Goal: Task Accomplishment & Management: Manage account settings

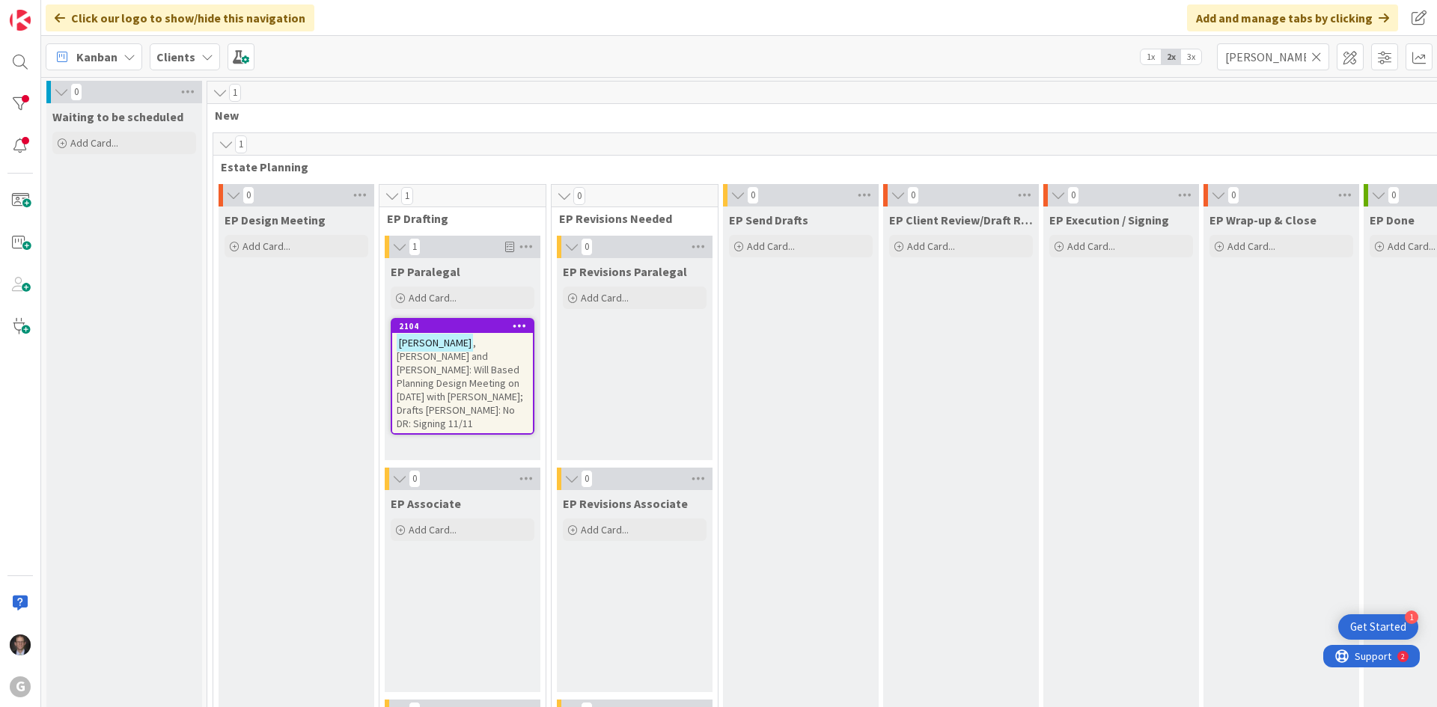
click at [460, 376] on span ", [PERSON_NAME] and [PERSON_NAME]: Will Based Planning Design Meeting on [DATE]…" at bounding box center [460, 383] width 126 height 94
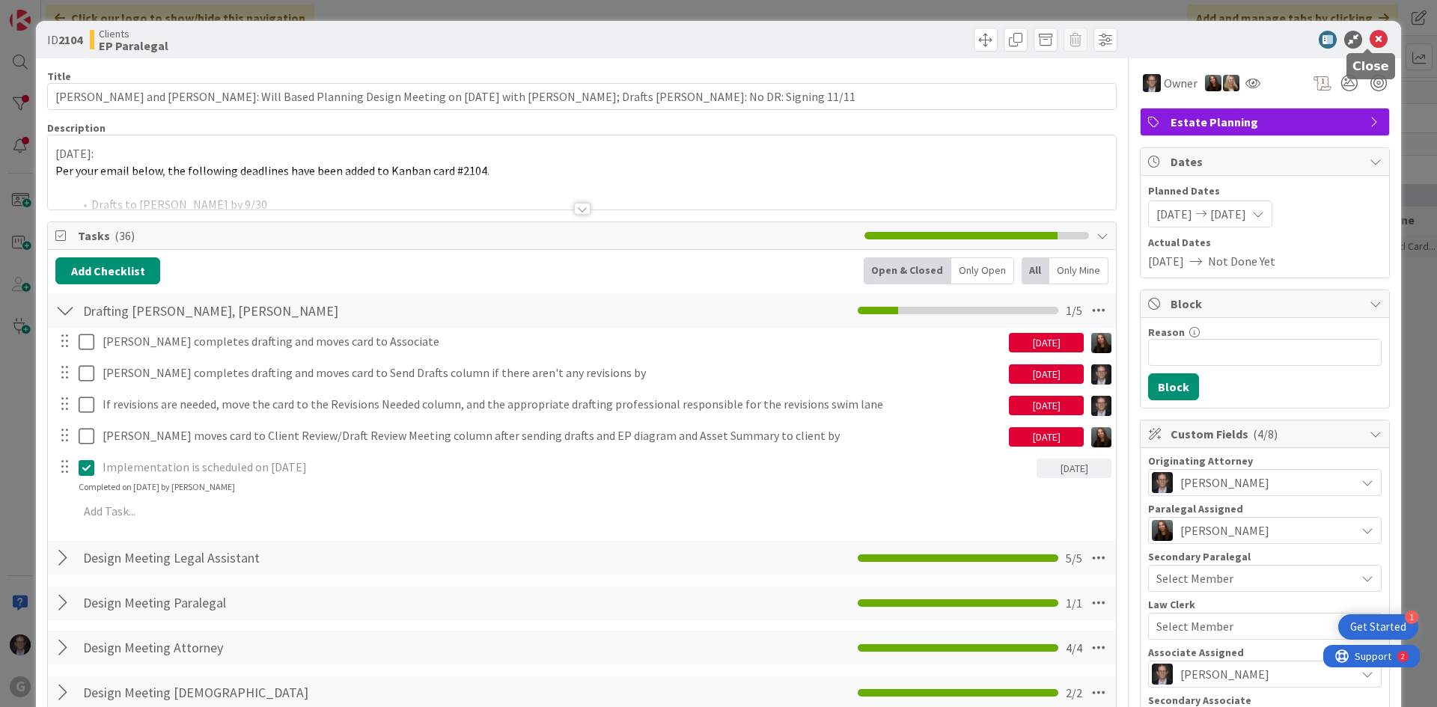
click at [1083, 45] on icon at bounding box center [1379, 40] width 18 height 18
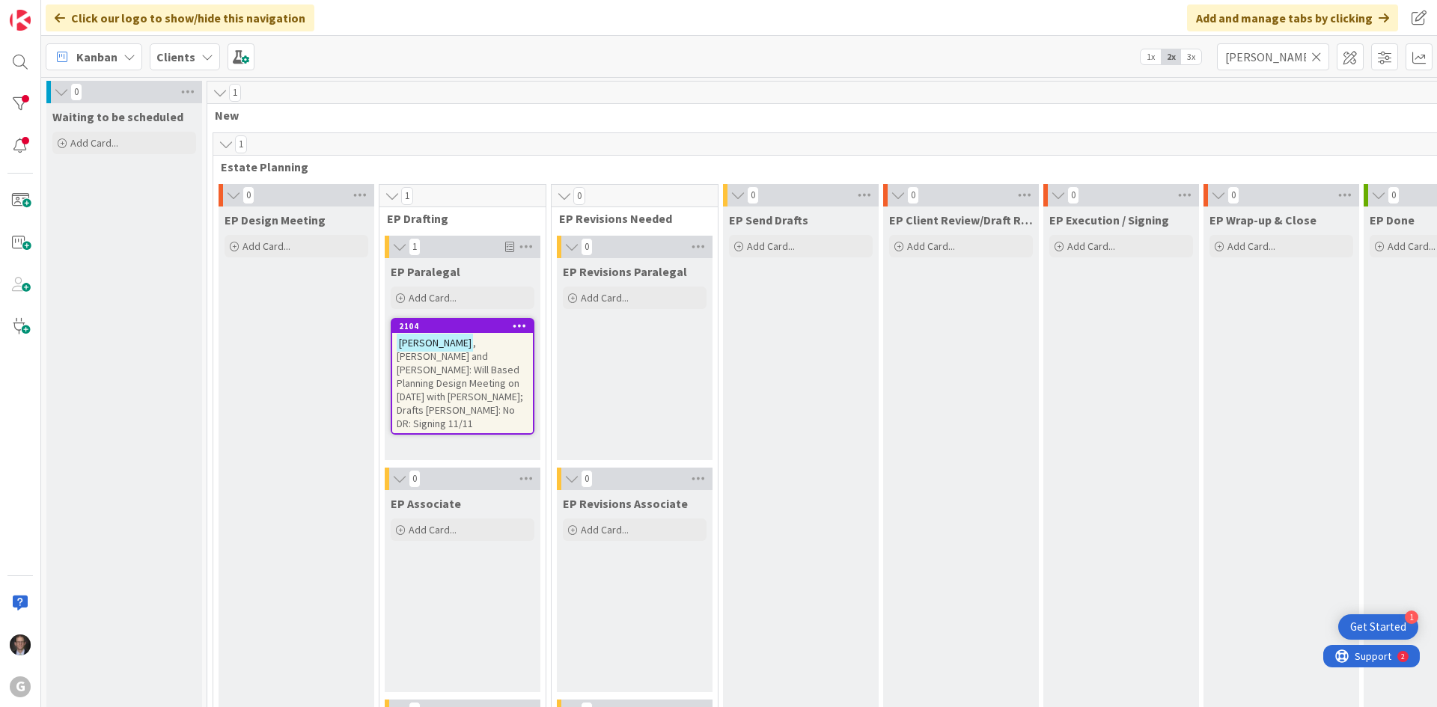
click at [1083, 54] on icon at bounding box center [1316, 56] width 10 height 13
click at [1083, 60] on input "text" at bounding box center [1273, 56] width 112 height 27
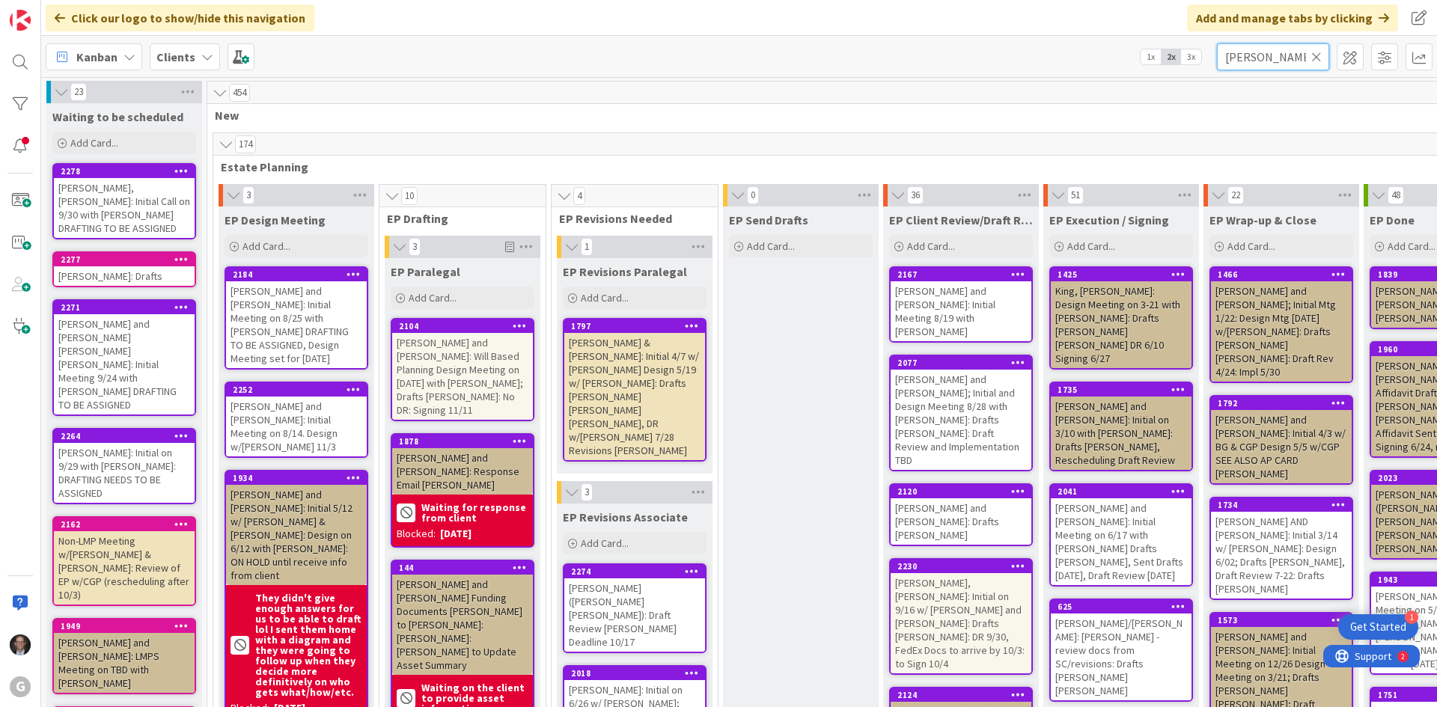
type input "[PERSON_NAME]"
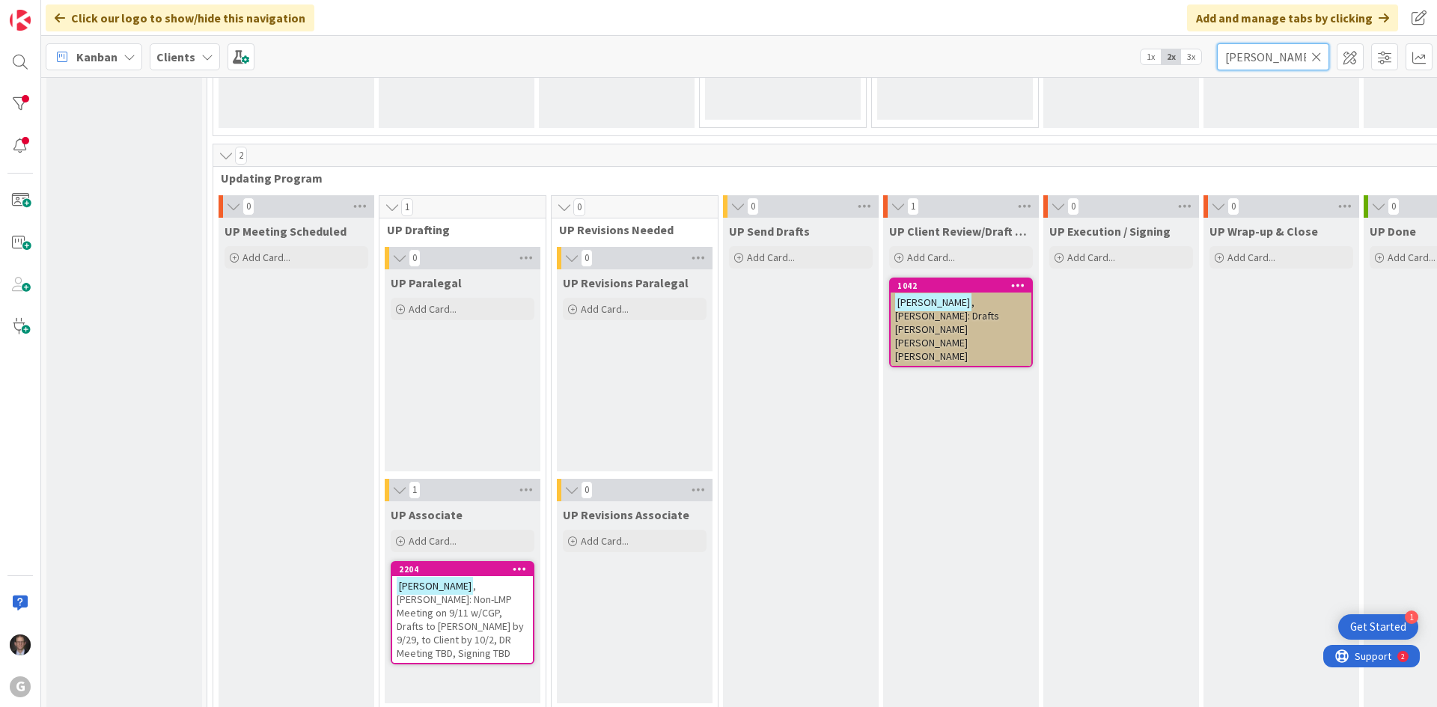
scroll to position [2171, 0]
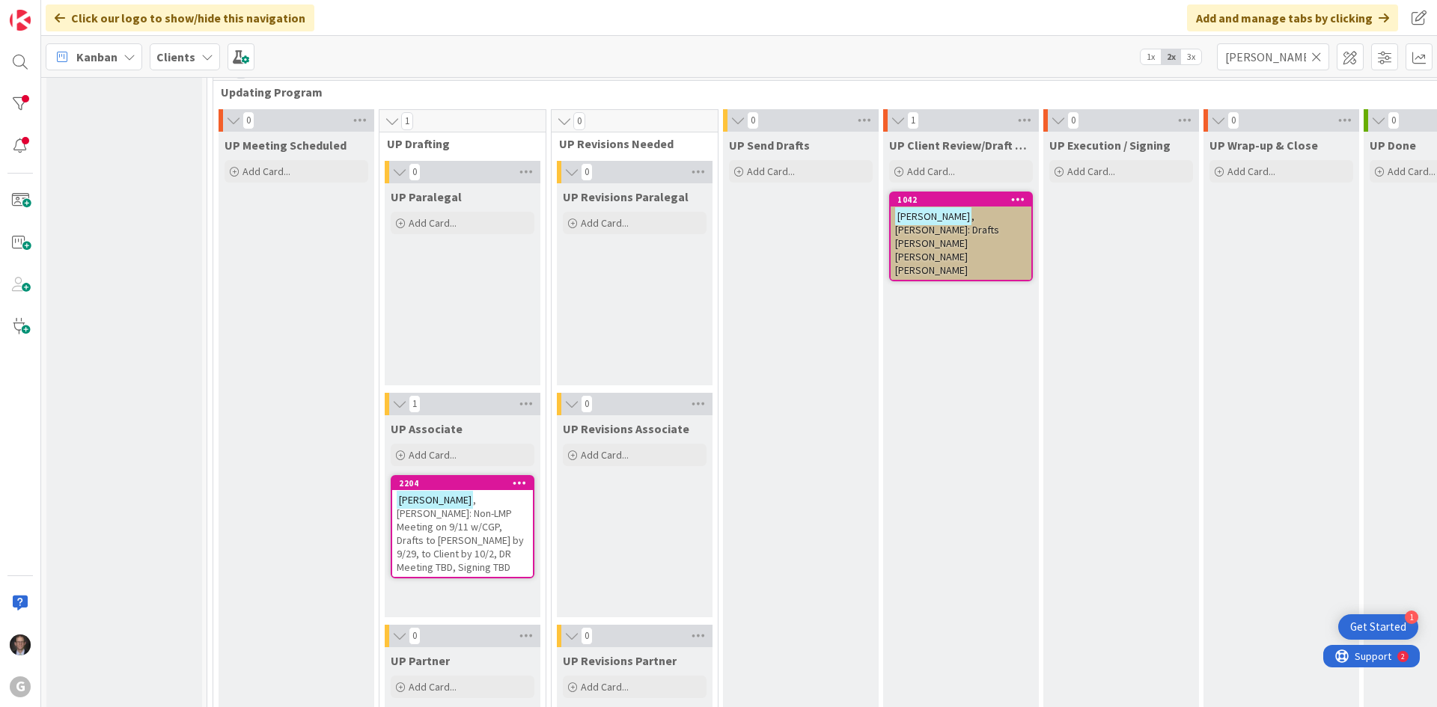
click at [444, 522] on span ", [PERSON_NAME]: Non-LMP Meeting on 9/11 w/CGP, Drafts to [PERSON_NAME] by 9/29…" at bounding box center [460, 533] width 127 height 81
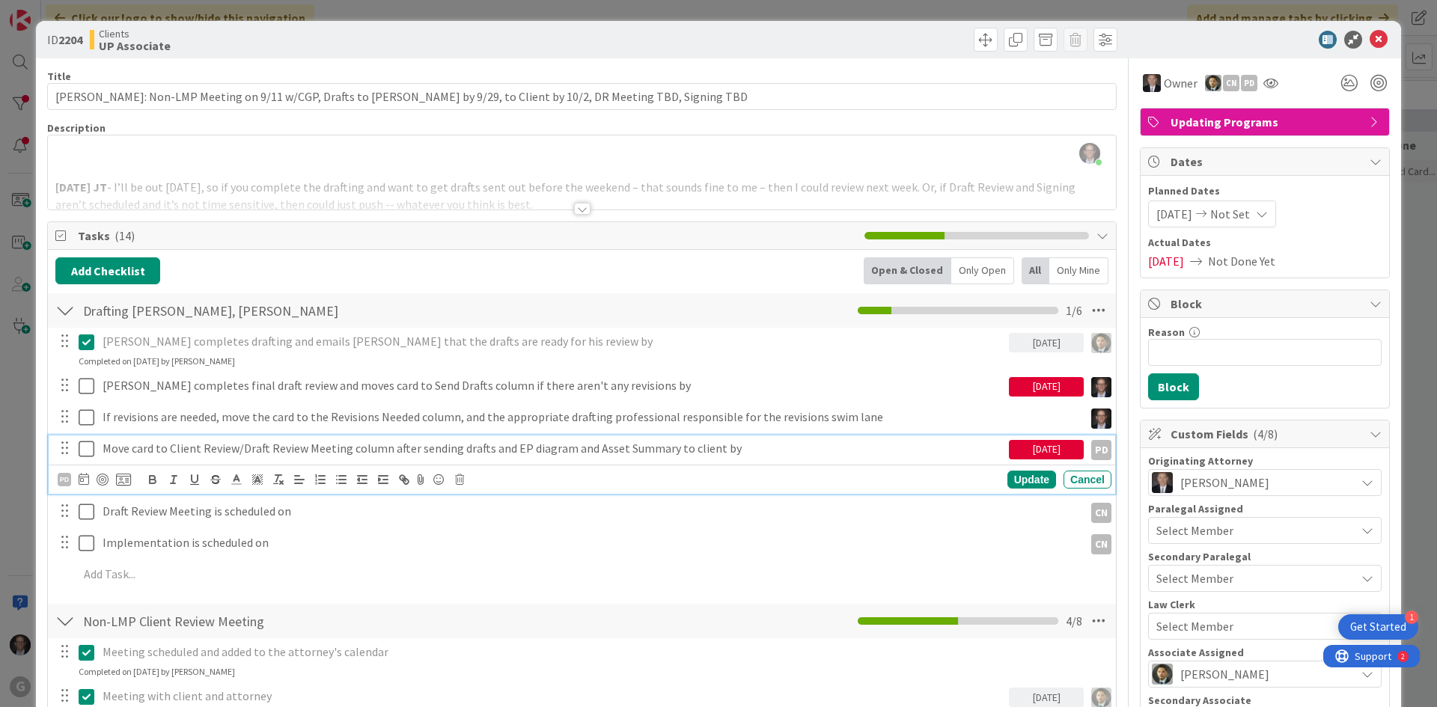
click at [422, 445] on p "Move card to Client Review/Draft Review Meeting column after sending drafts and…" at bounding box center [553, 448] width 900 height 17
click at [83, 476] on icon at bounding box center [84, 479] width 10 height 12
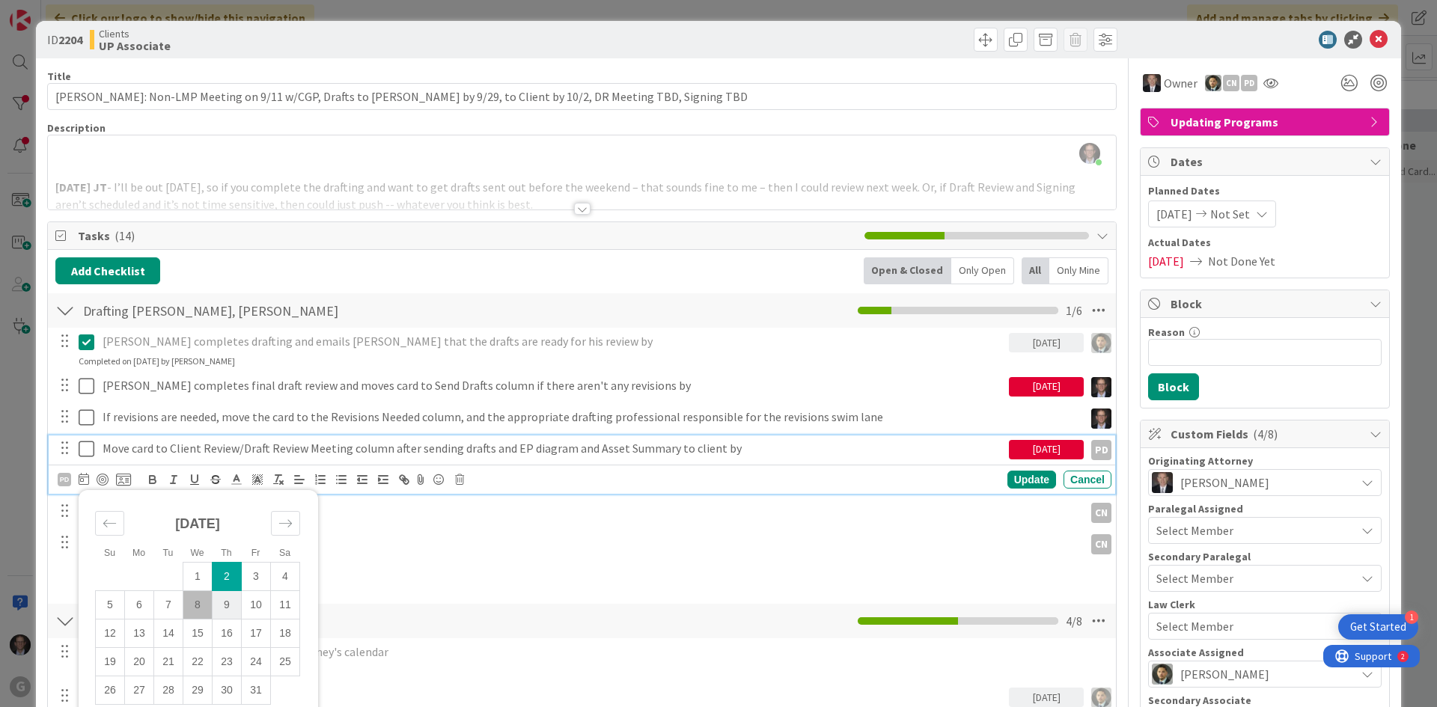
click at [222, 608] on td "9" at bounding box center [227, 605] width 29 height 28
type input "[DATE]"
click at [1015, 476] on div "Update" at bounding box center [1031, 480] width 49 height 18
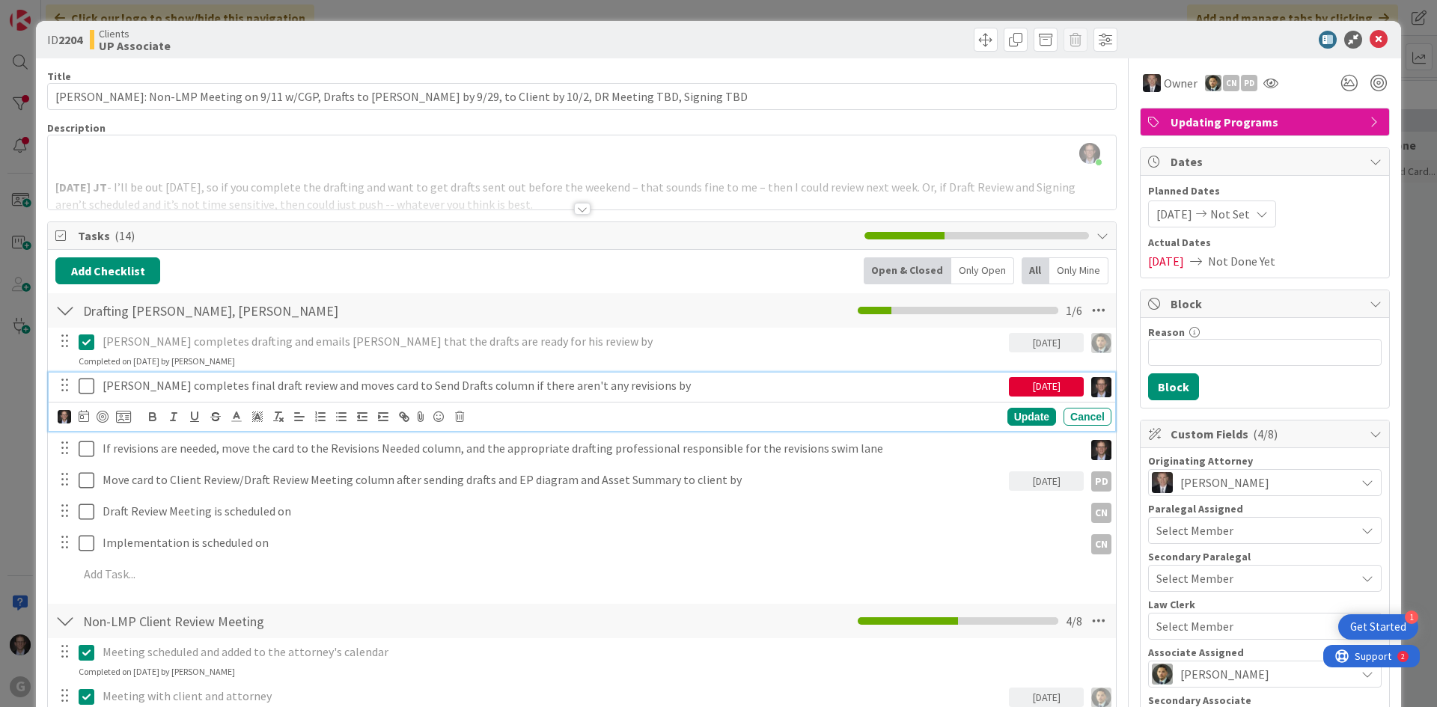
click at [302, 385] on p "[PERSON_NAME] completes final draft review and moves card to Send Drafts column…" at bounding box center [553, 385] width 900 height 17
click at [84, 419] on icon at bounding box center [84, 416] width 10 height 12
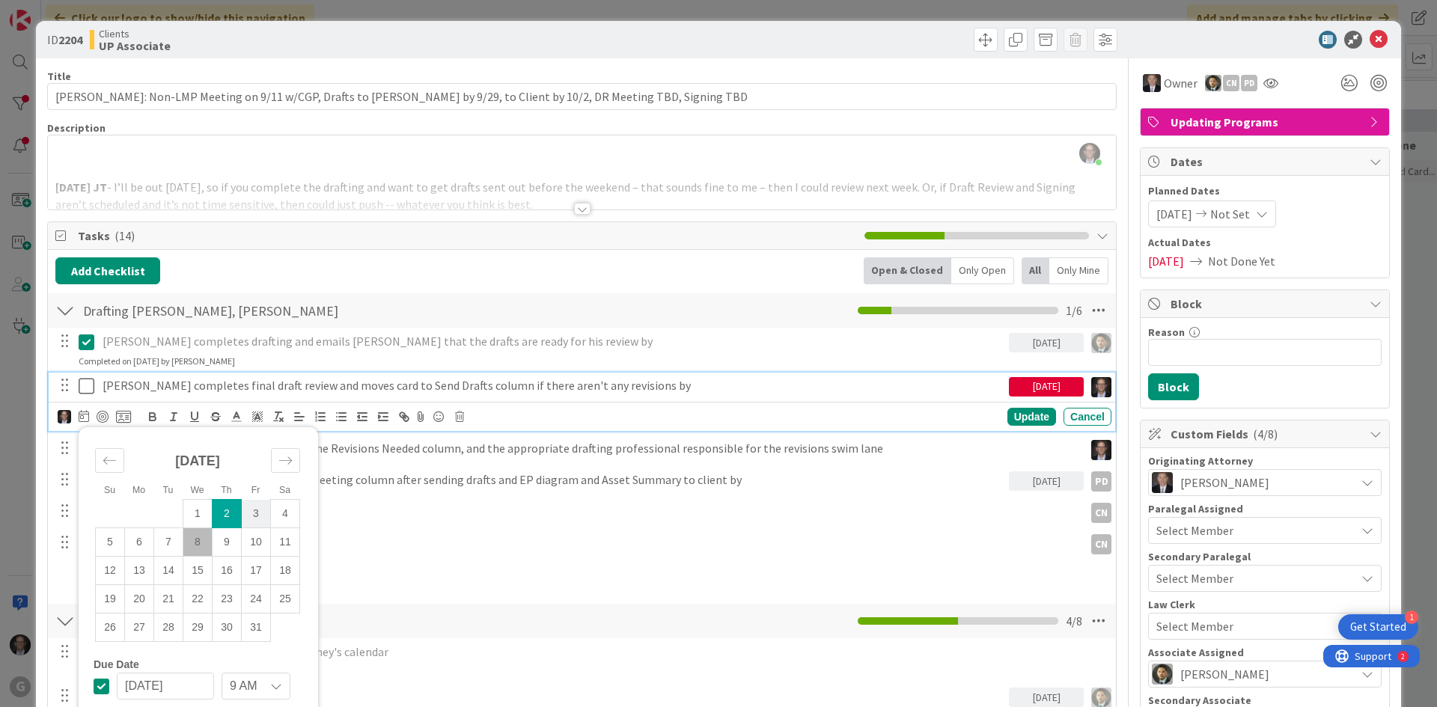
click at [253, 512] on td "3" at bounding box center [256, 514] width 29 height 28
click at [1015, 416] on div "Update" at bounding box center [1031, 417] width 49 height 18
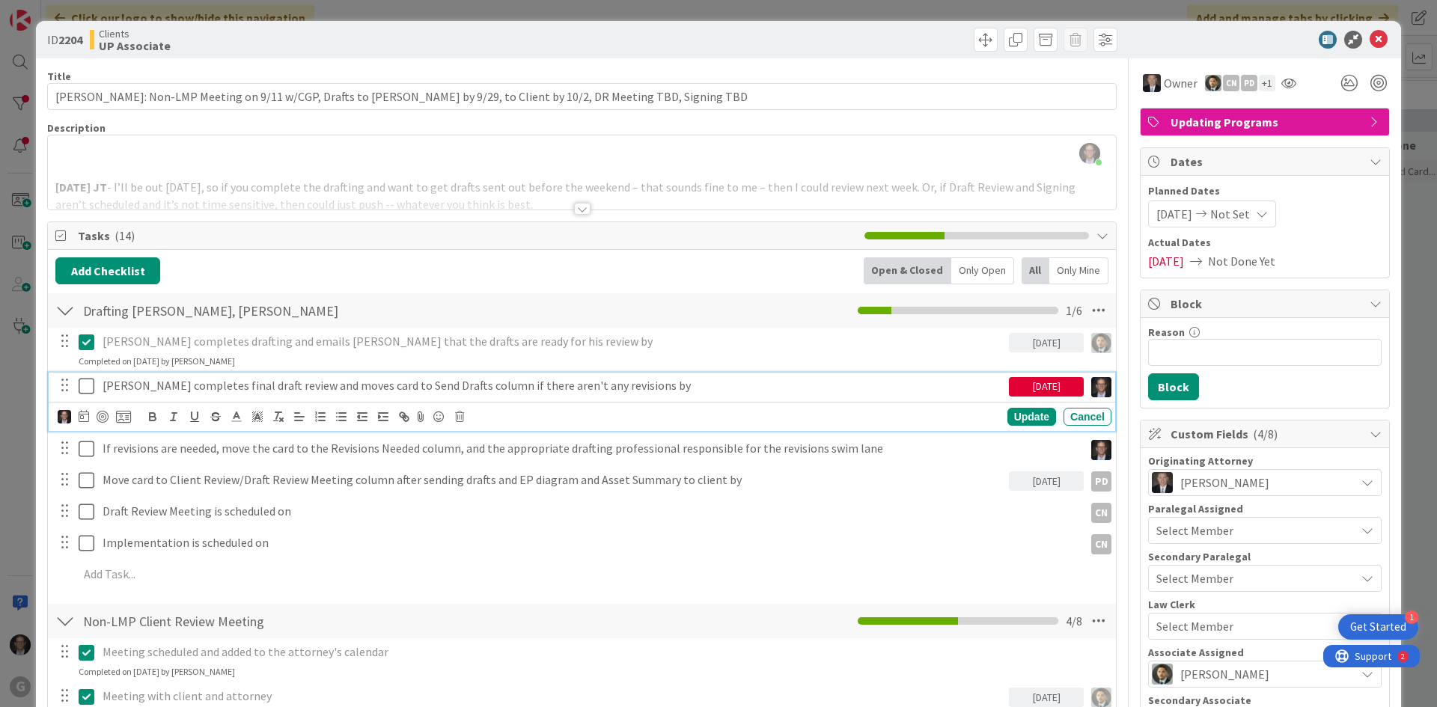
click at [198, 388] on p "[PERSON_NAME] completes final draft review and moves card to Send Drafts column…" at bounding box center [553, 385] width 900 height 17
click at [85, 418] on icon at bounding box center [84, 416] width 10 height 12
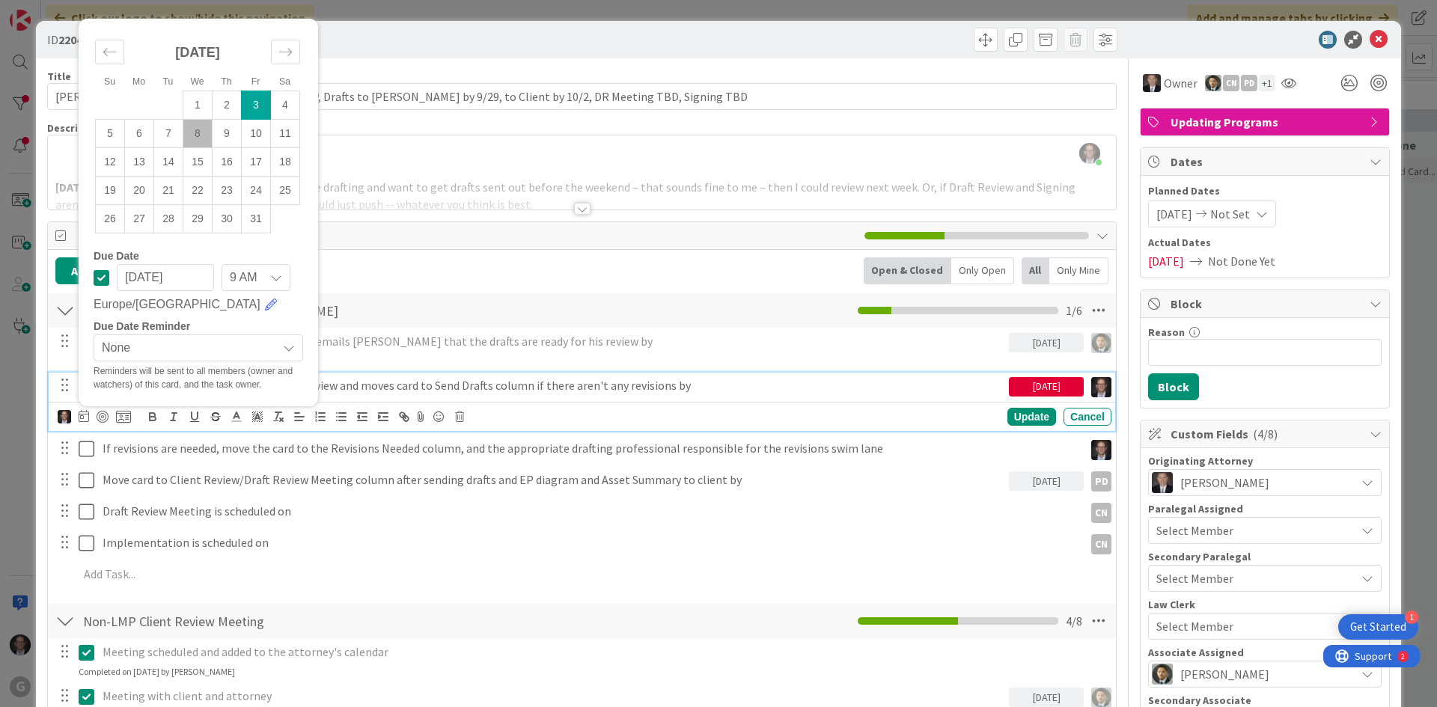
click at [201, 133] on td "8" at bounding box center [197, 134] width 29 height 28
type input "[DATE]"
click at [1015, 418] on div "Update" at bounding box center [1031, 417] width 49 height 18
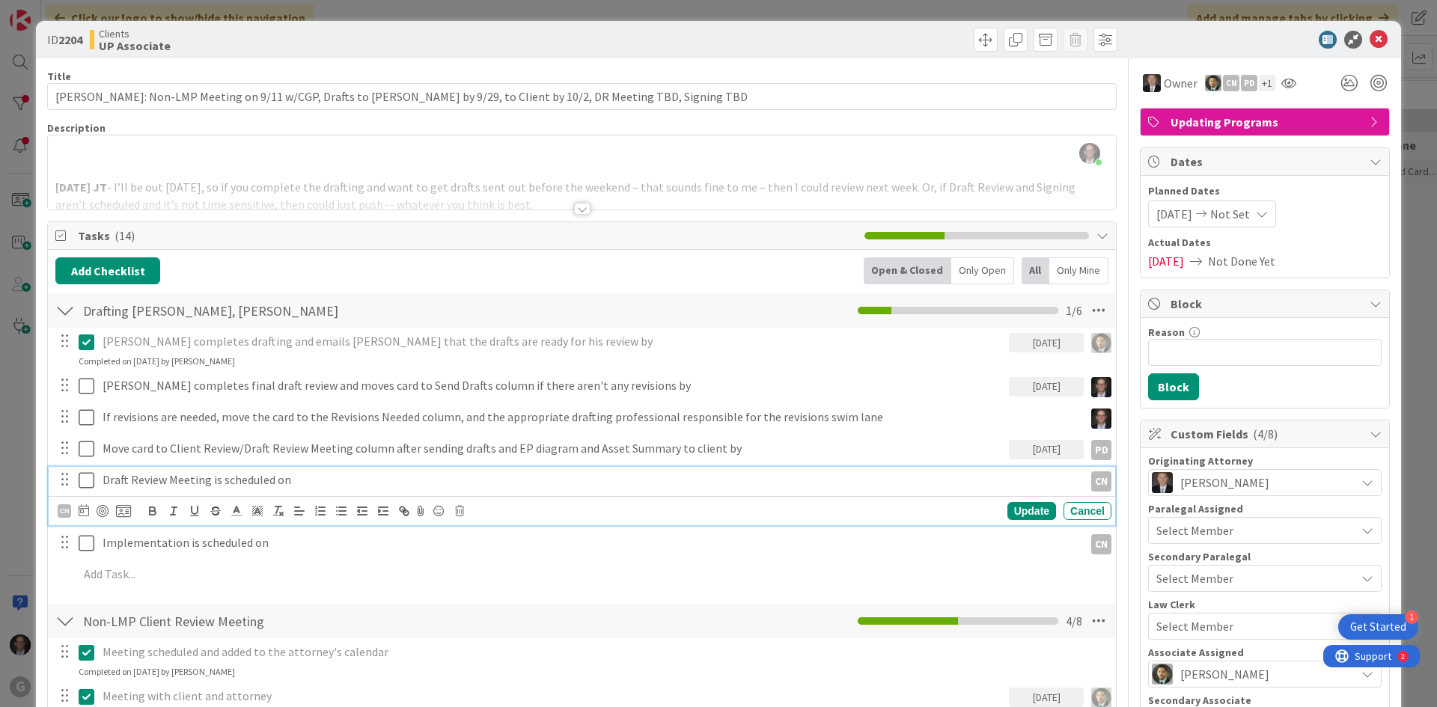
click at [242, 480] on p "Draft Review Meeting is scheduled on" at bounding box center [590, 480] width 975 height 17
click at [86, 507] on icon at bounding box center [84, 510] width 10 height 12
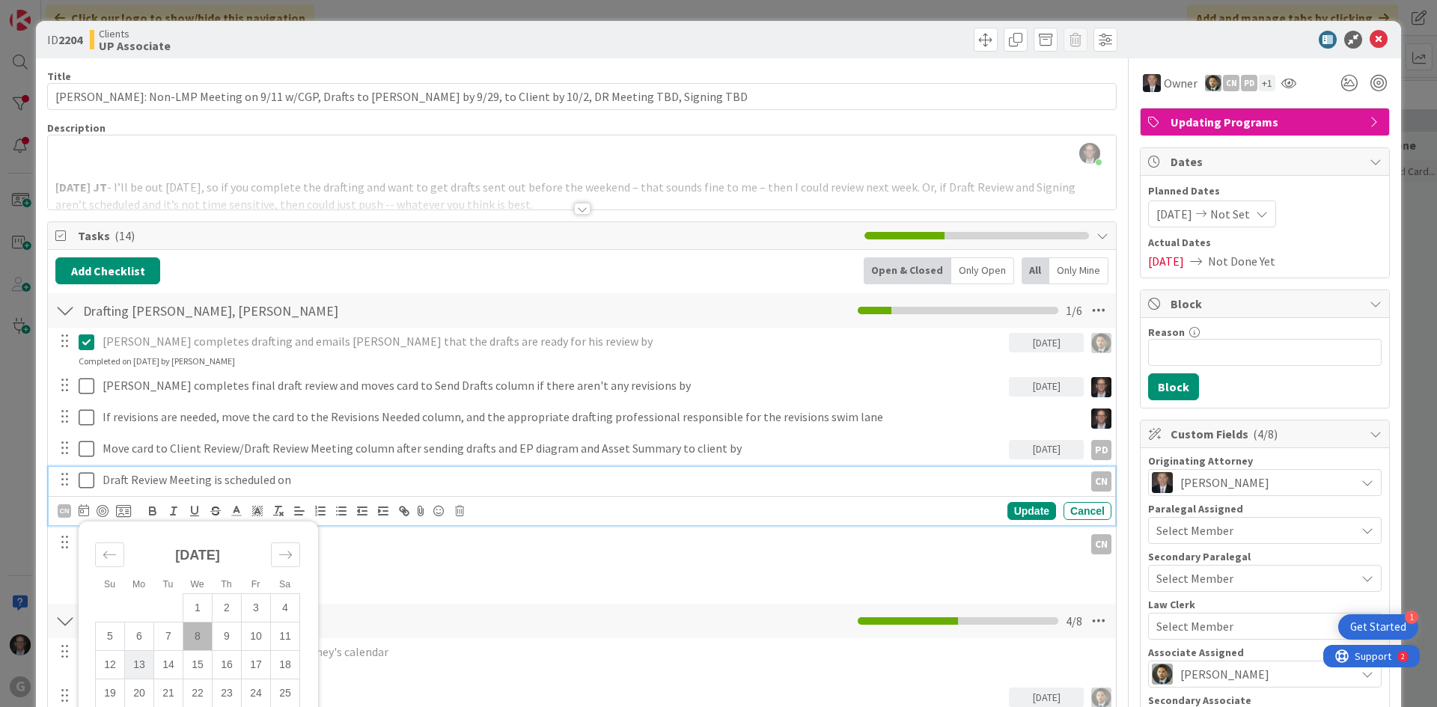
click at [142, 660] on td "13" at bounding box center [139, 665] width 29 height 28
type input "[DATE]"
click at [1031, 512] on div "Update" at bounding box center [1031, 511] width 49 height 18
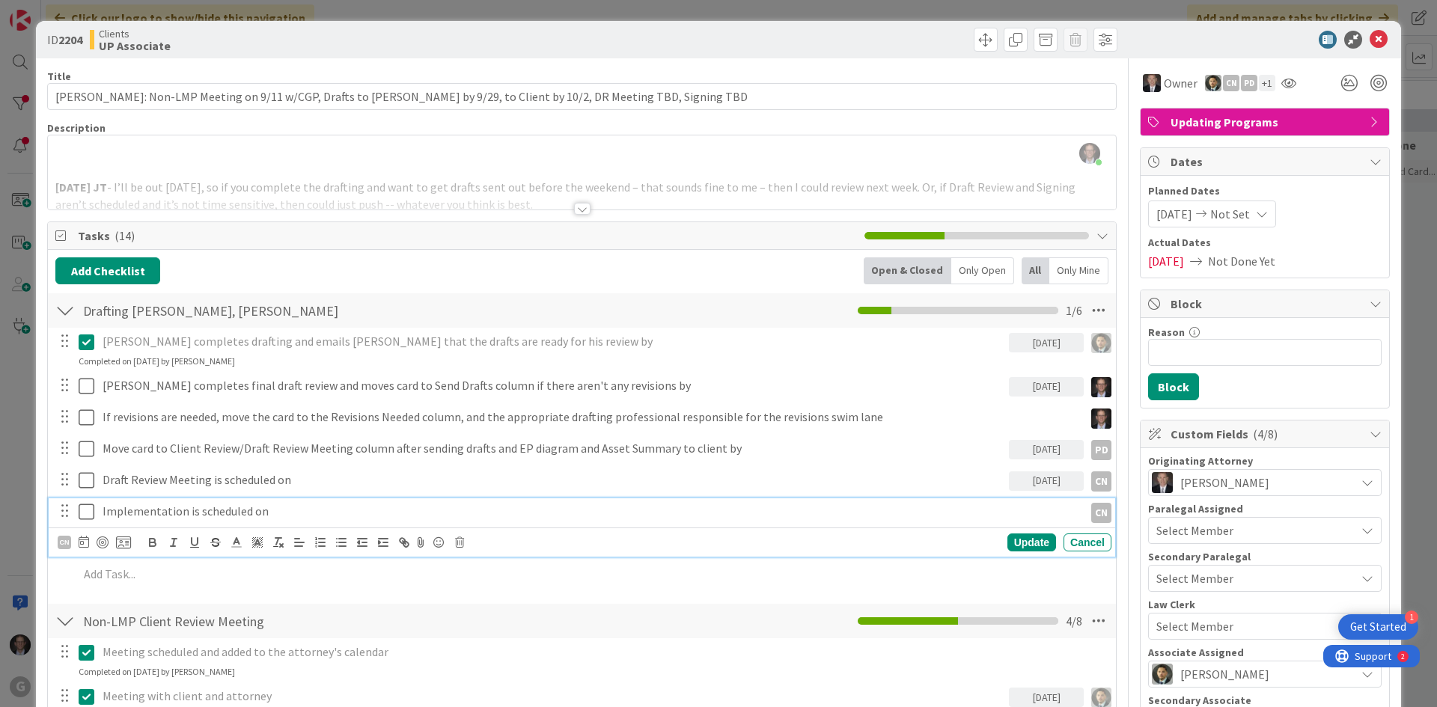
click at [280, 513] on p "Implementation is scheduled on" at bounding box center [590, 511] width 975 height 17
click at [86, 540] on icon at bounding box center [84, 542] width 10 height 12
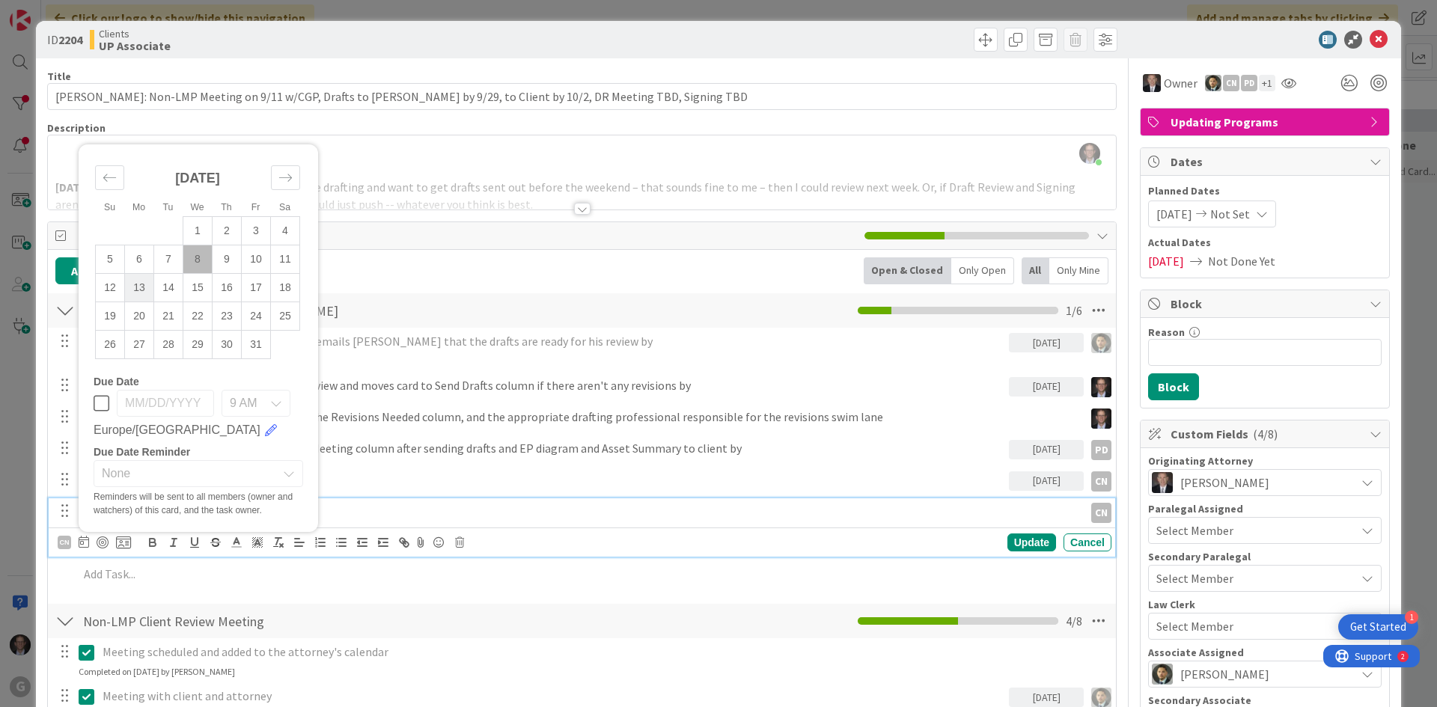
click at [133, 287] on td "13" at bounding box center [139, 288] width 29 height 28
type input "[DATE]"
click at [1013, 543] on div "Update" at bounding box center [1031, 543] width 49 height 18
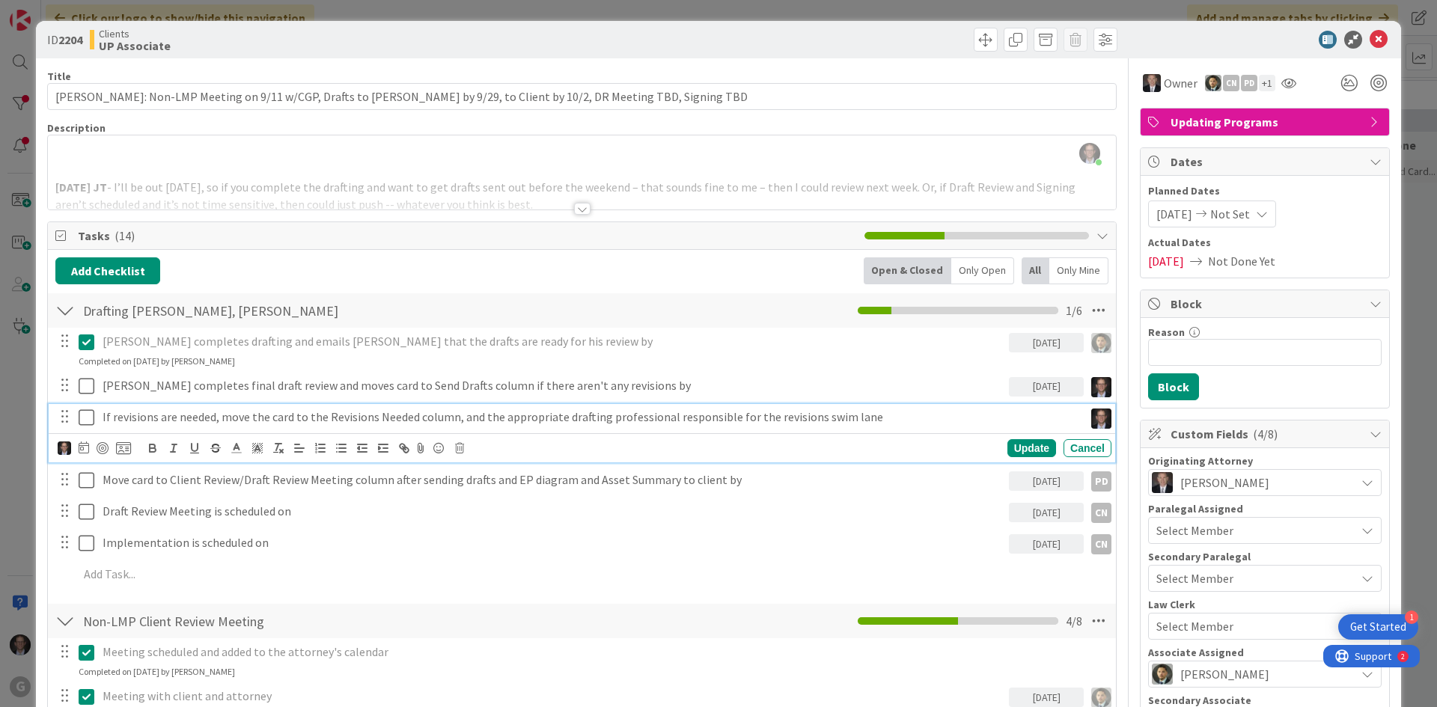
click at [370, 415] on p "If revisions are needed, move the card to the Revisions Needed column, and the …" at bounding box center [590, 417] width 975 height 17
click at [368, 560] on div "[PERSON_NAME] completes drafting and emails [PERSON_NAME] that the drafts are r…" at bounding box center [581, 461] width 1053 height 266
